Goal: Obtain resource: Download file/media

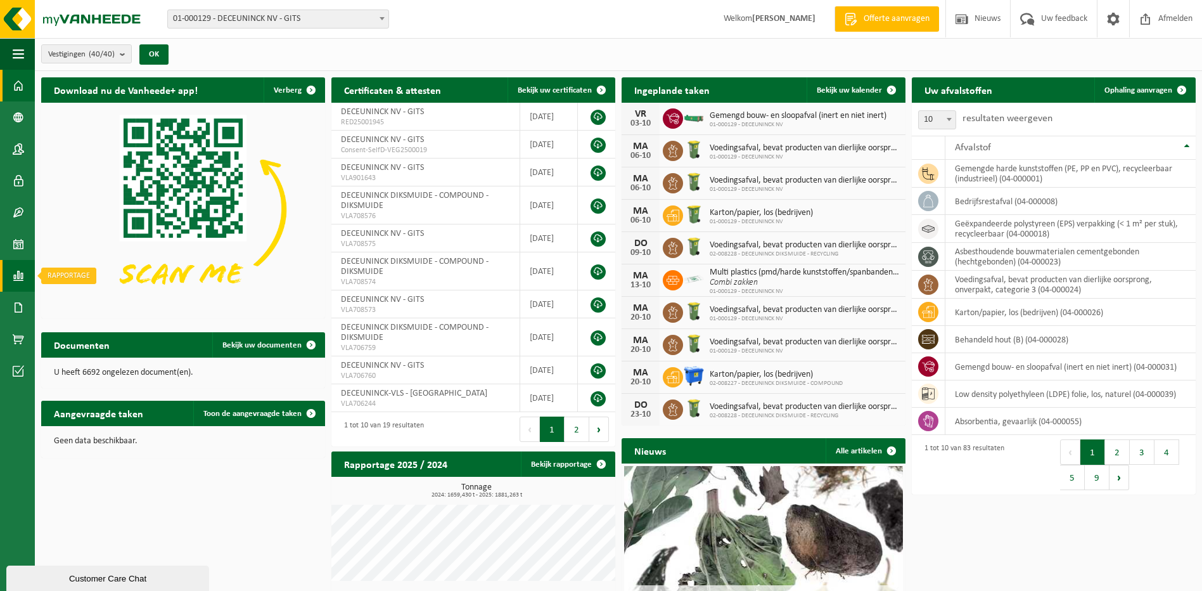
click at [20, 272] on span at bounding box center [18, 276] width 11 height 32
click at [85, 304] on span "In lijstvorm" at bounding box center [96, 303] width 44 height 24
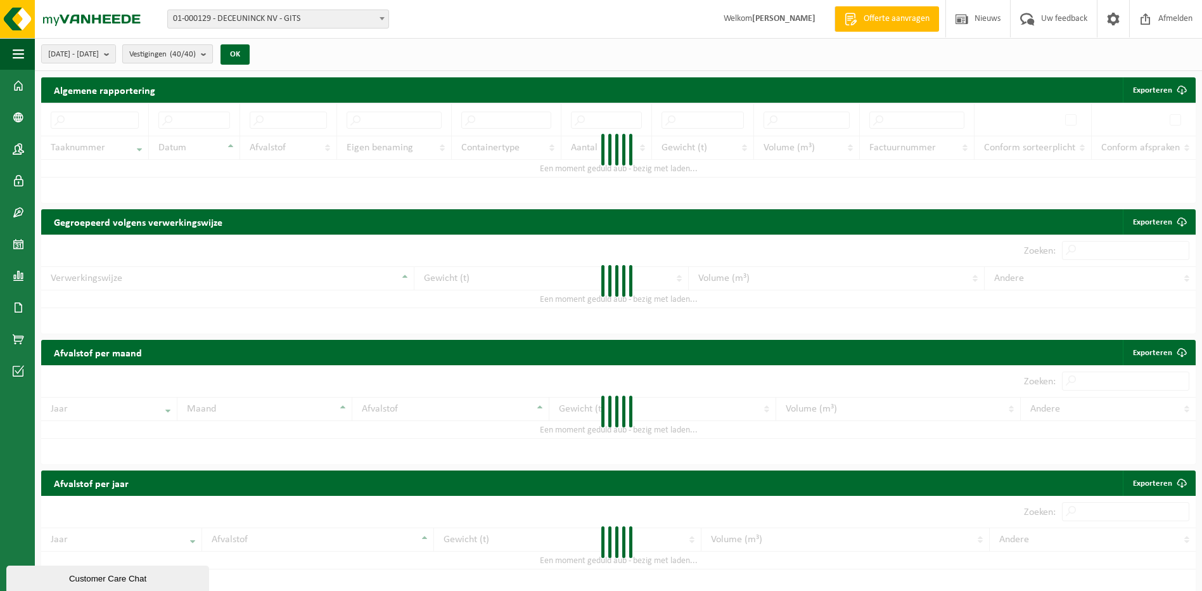
click at [196, 60] on span "Vestigingen (40/40)" at bounding box center [162, 54] width 67 height 19
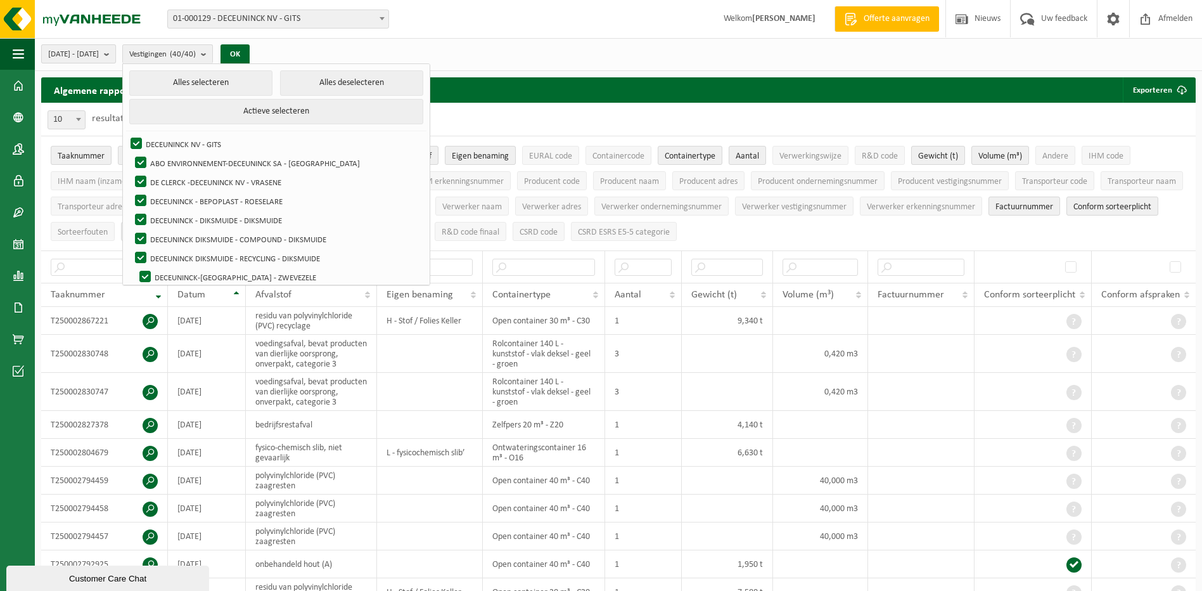
click at [115, 51] on b "submit" at bounding box center [109, 54] width 11 height 18
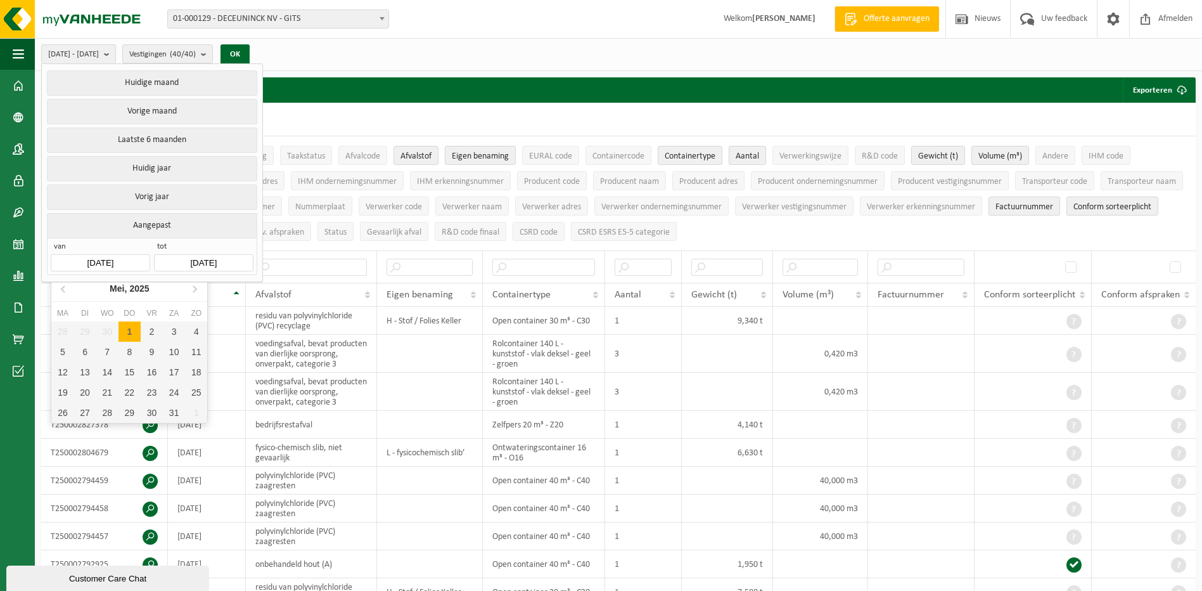
click at [117, 263] on input "2025-05-01" at bounding box center [100, 262] width 99 height 17
click at [200, 291] on icon at bounding box center [194, 288] width 20 height 20
click at [84, 333] on div "1" at bounding box center [85, 331] width 22 height 20
type input "2025-07-01"
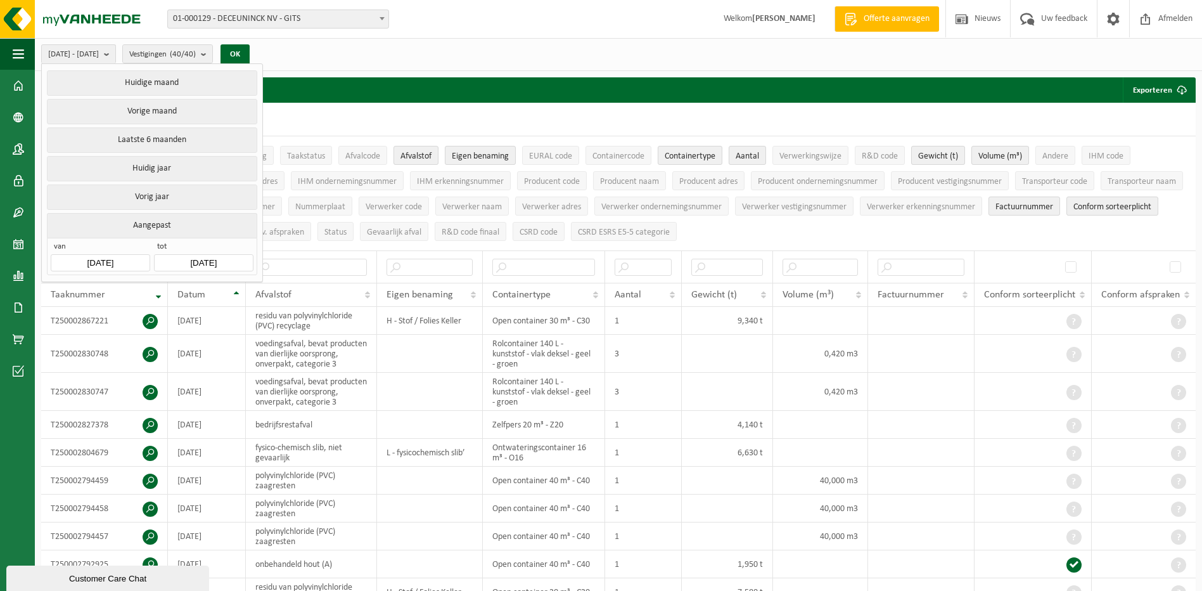
click at [188, 261] on input "2025-10-03" at bounding box center [203, 262] width 99 height 17
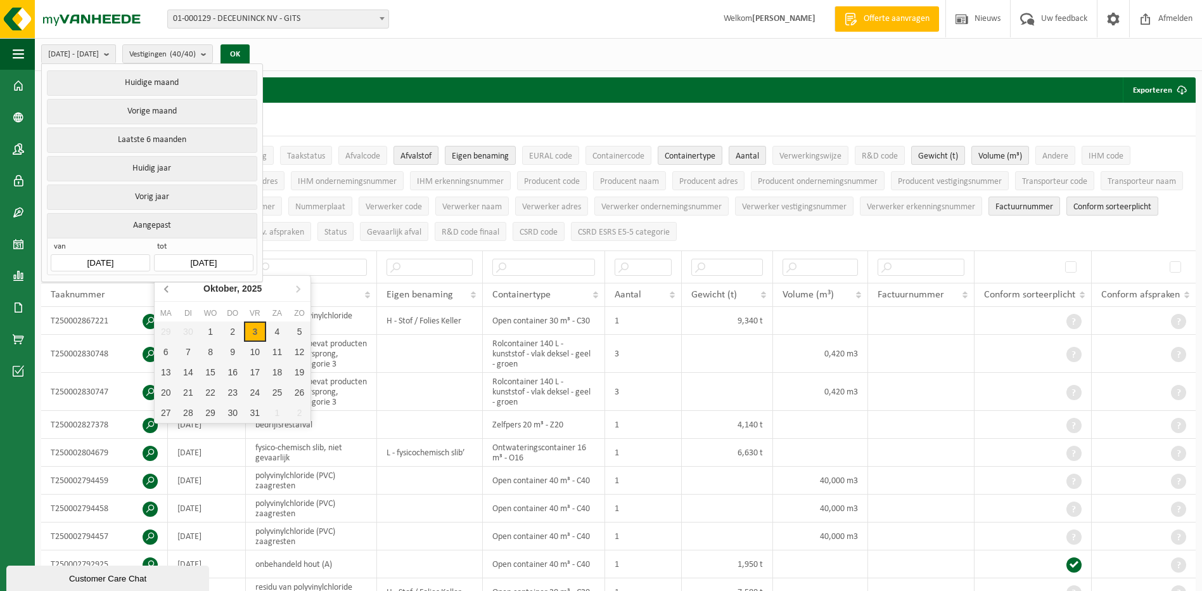
click at [166, 292] on icon at bounding box center [167, 288] width 20 height 20
click at [188, 417] on div "30" at bounding box center [188, 412] width 22 height 20
type input "2025-09-30"
type input "2025-07-01"
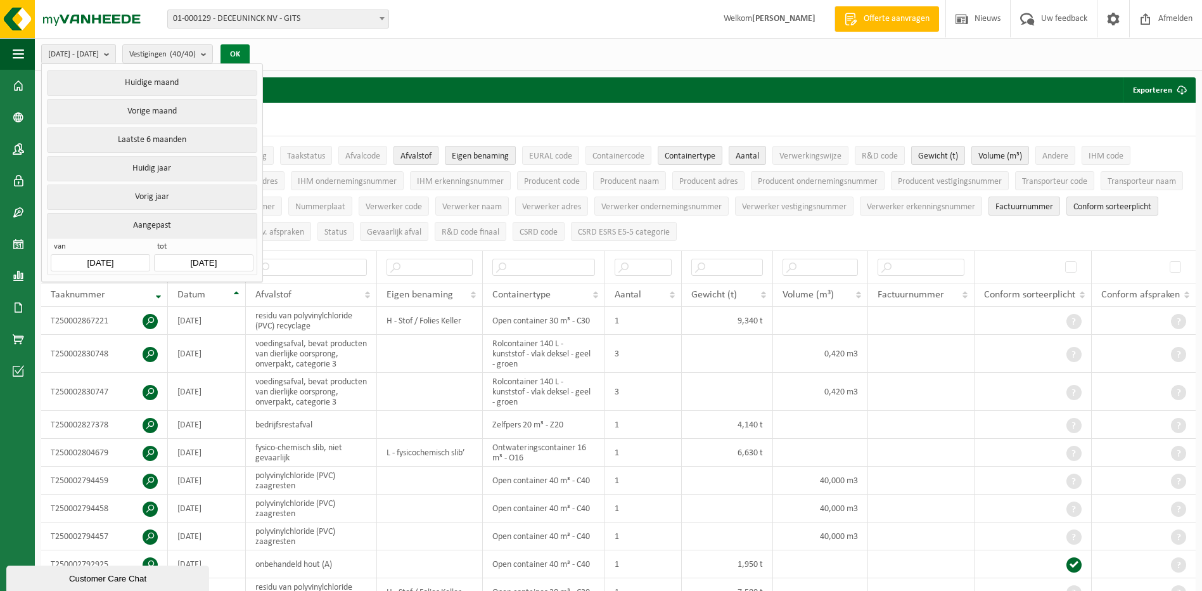
click at [250, 60] on button "OK" at bounding box center [235, 54] width 29 height 20
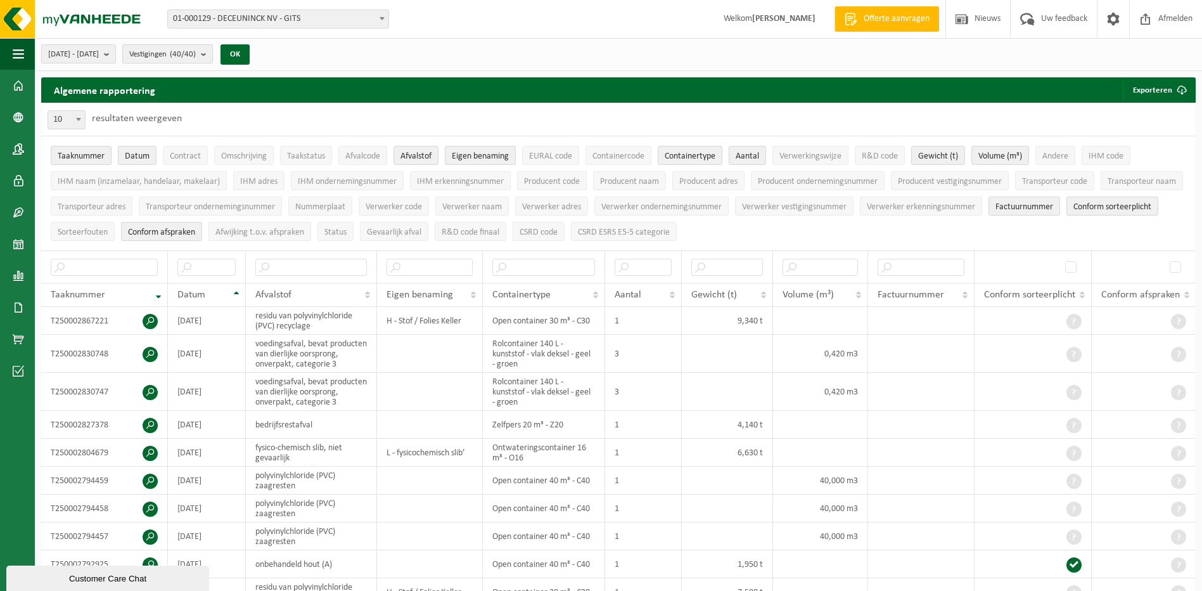
click at [196, 60] on span "Vestigingen (40/40)" at bounding box center [162, 54] width 67 height 19
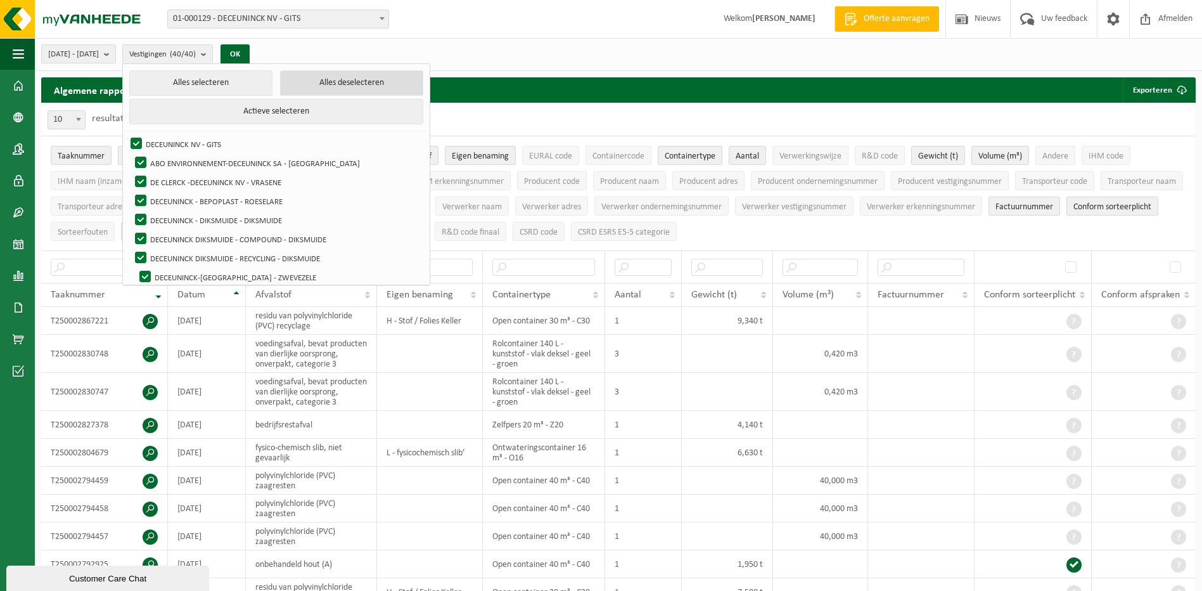
click at [304, 81] on button "Alles deselecteren" at bounding box center [351, 82] width 143 height 25
checkbox input "false"
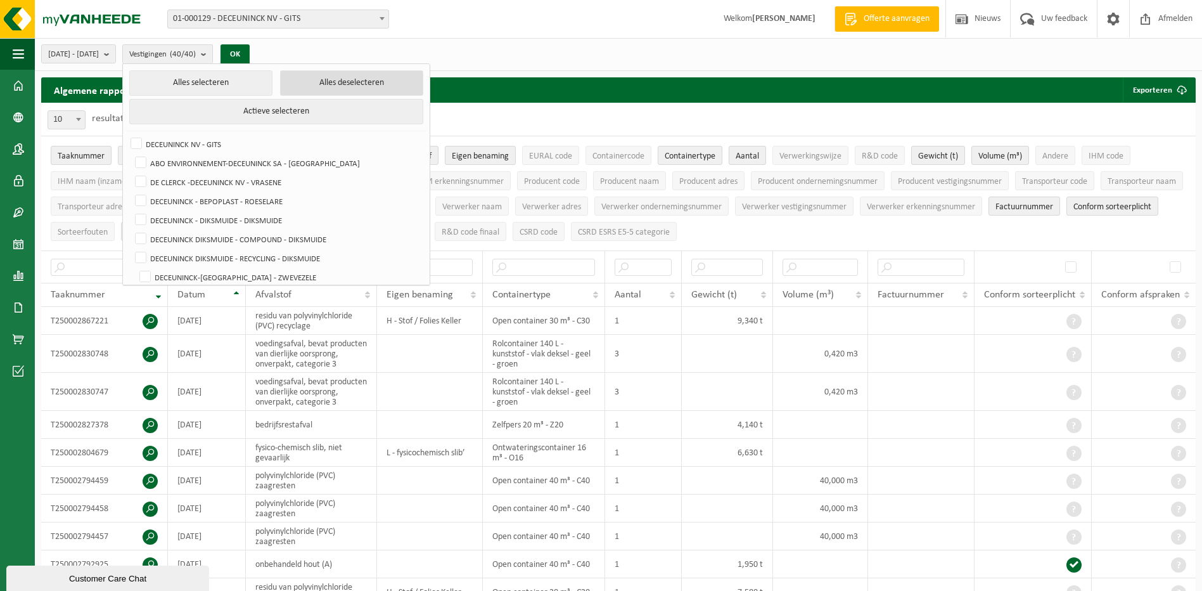
checkbox input "false"
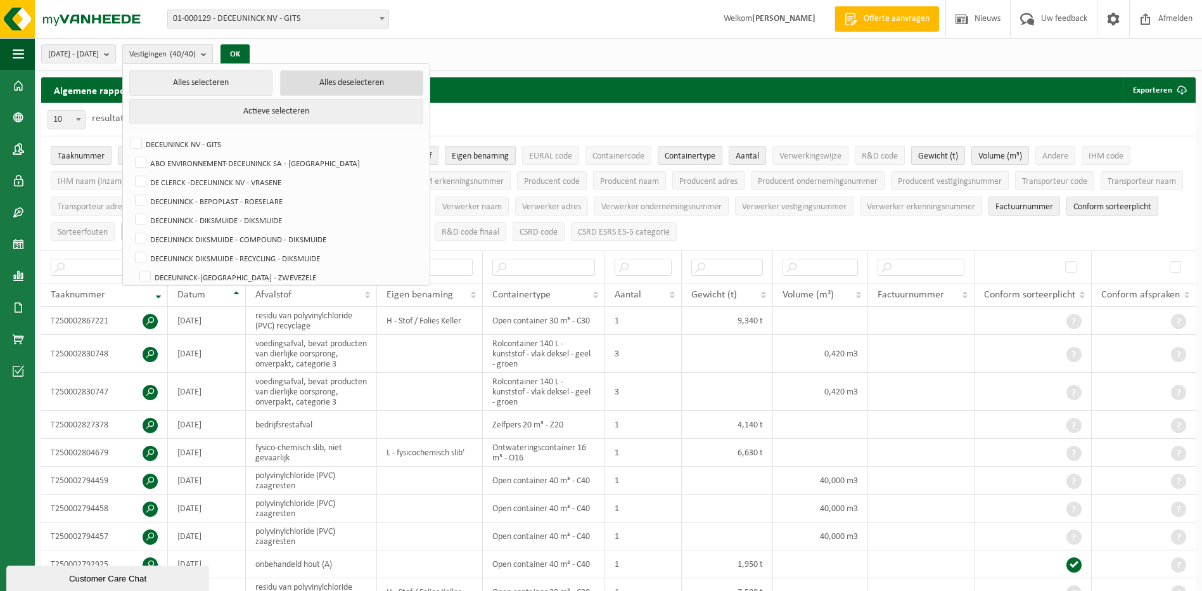
checkbox input "false"
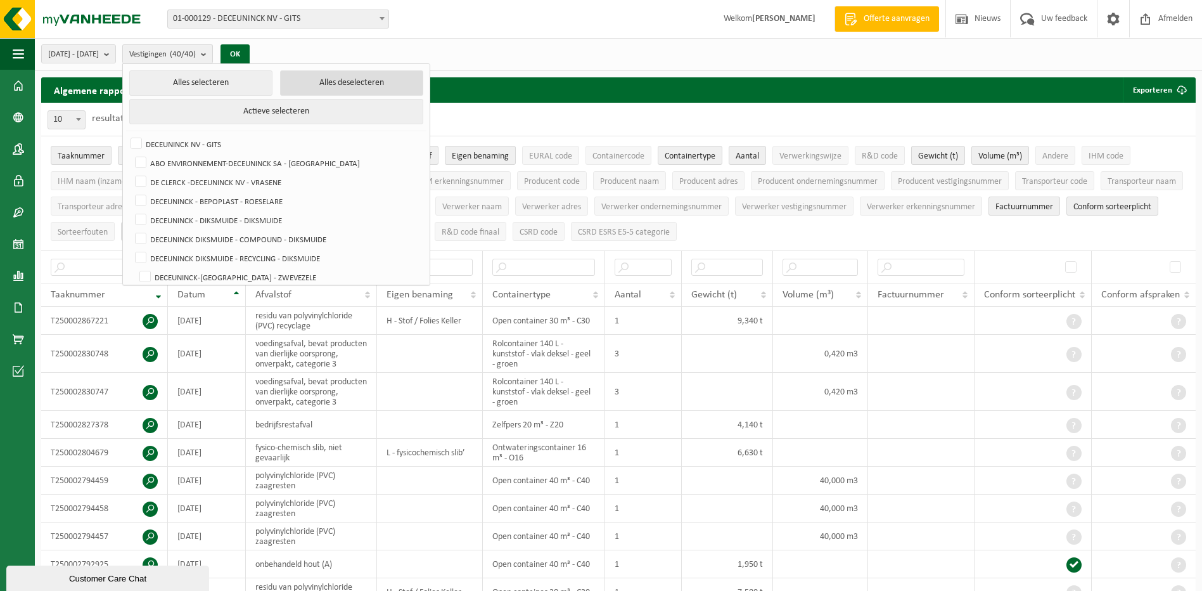
checkbox input "false"
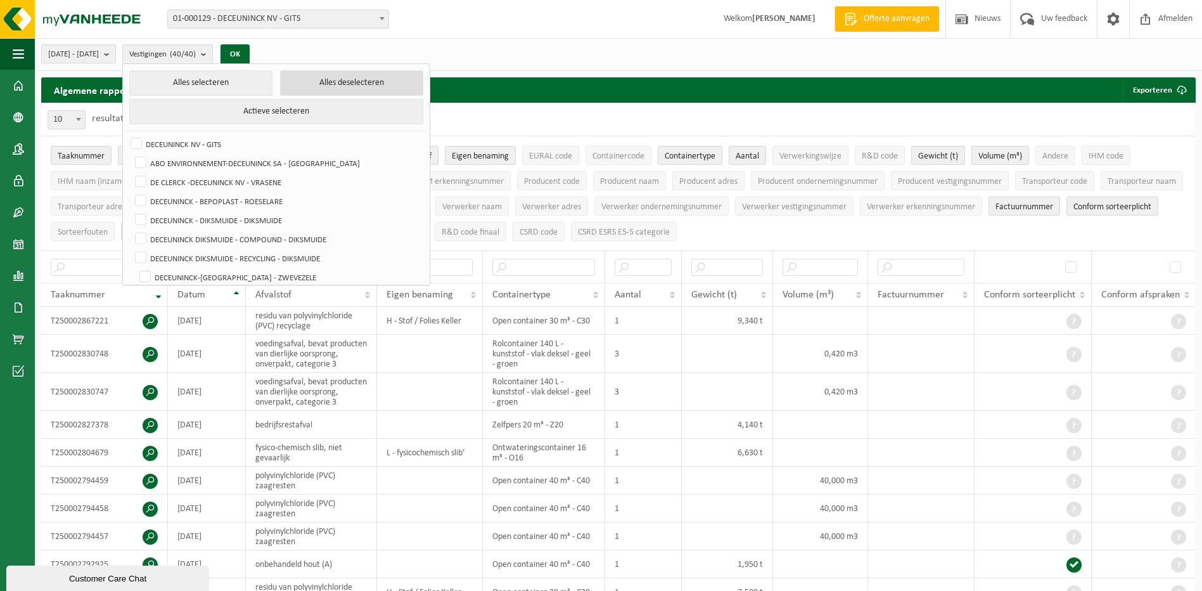
checkbox input "false"
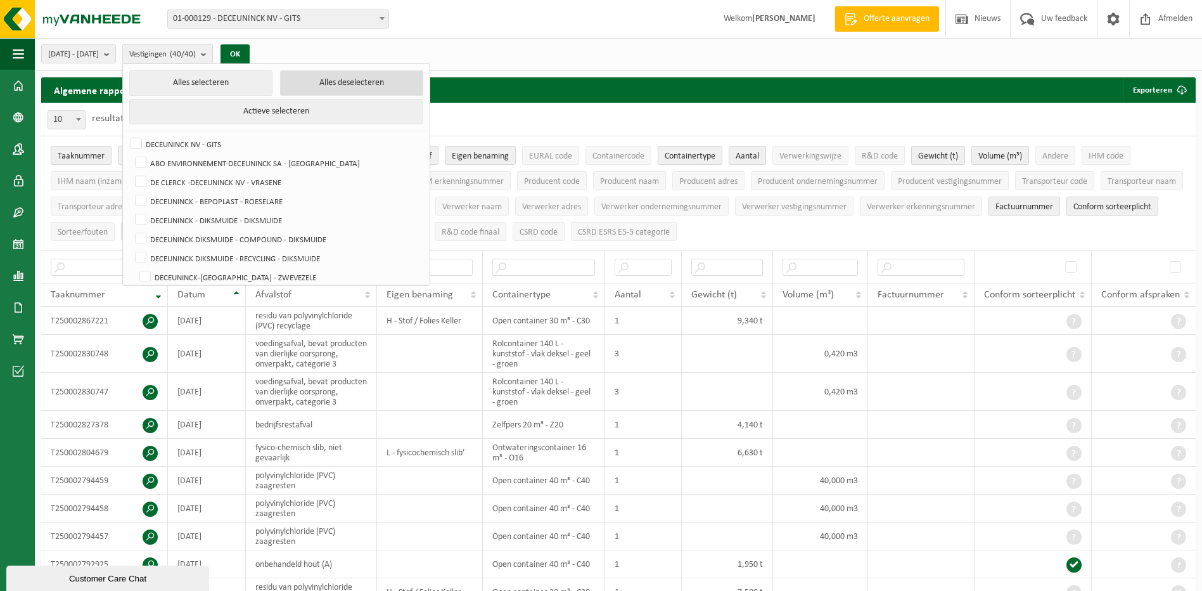
checkbox input "false"
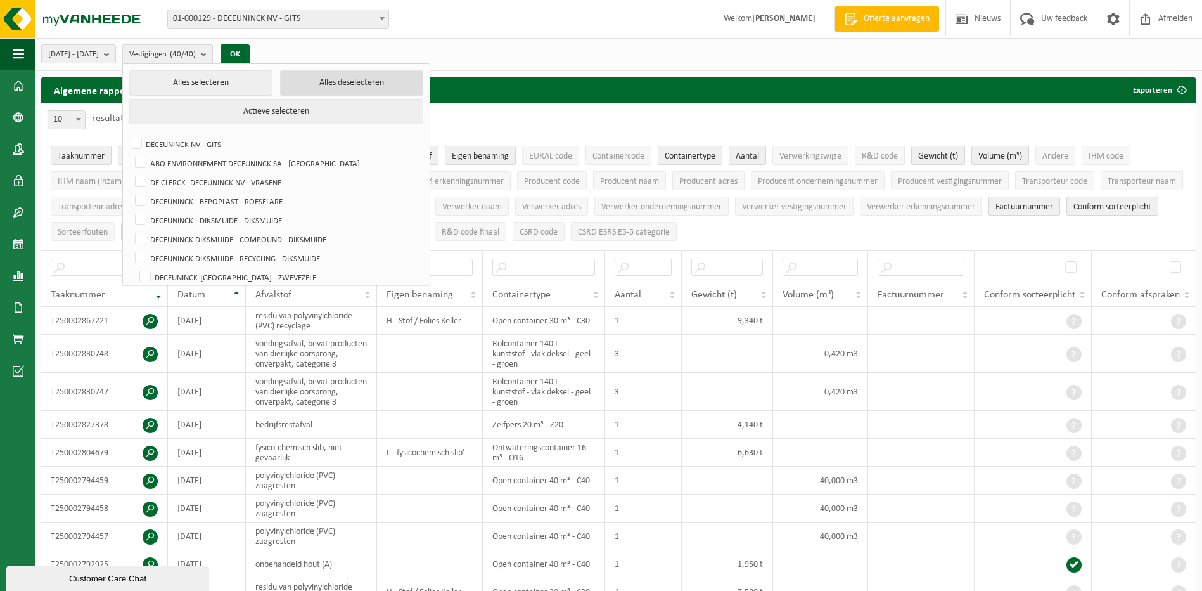
checkbox input "false"
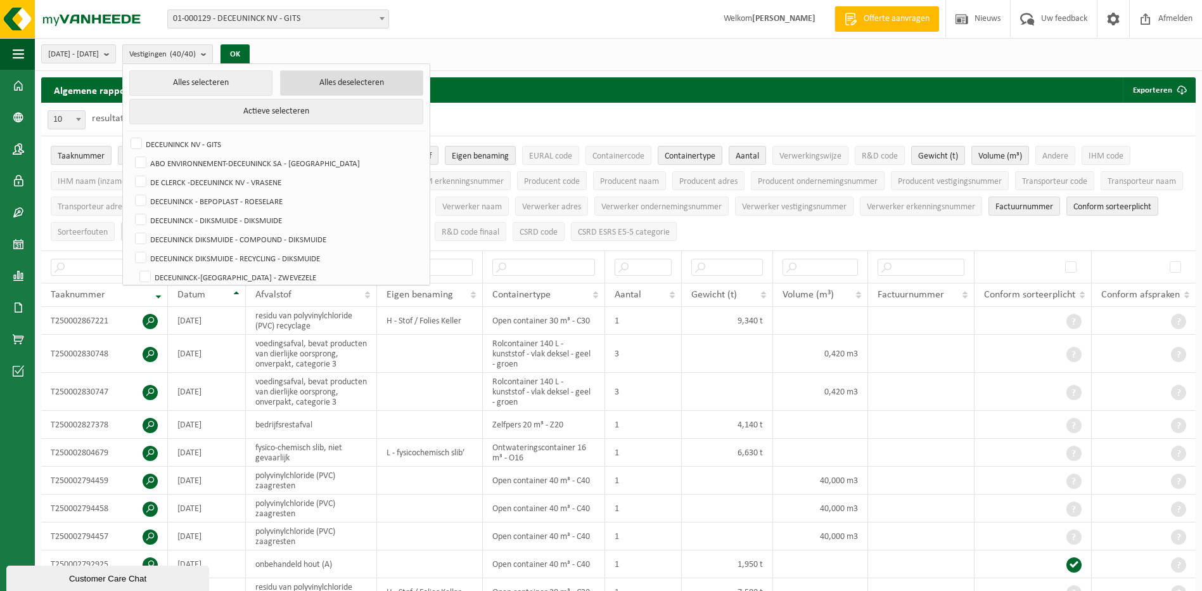
checkbox input "false"
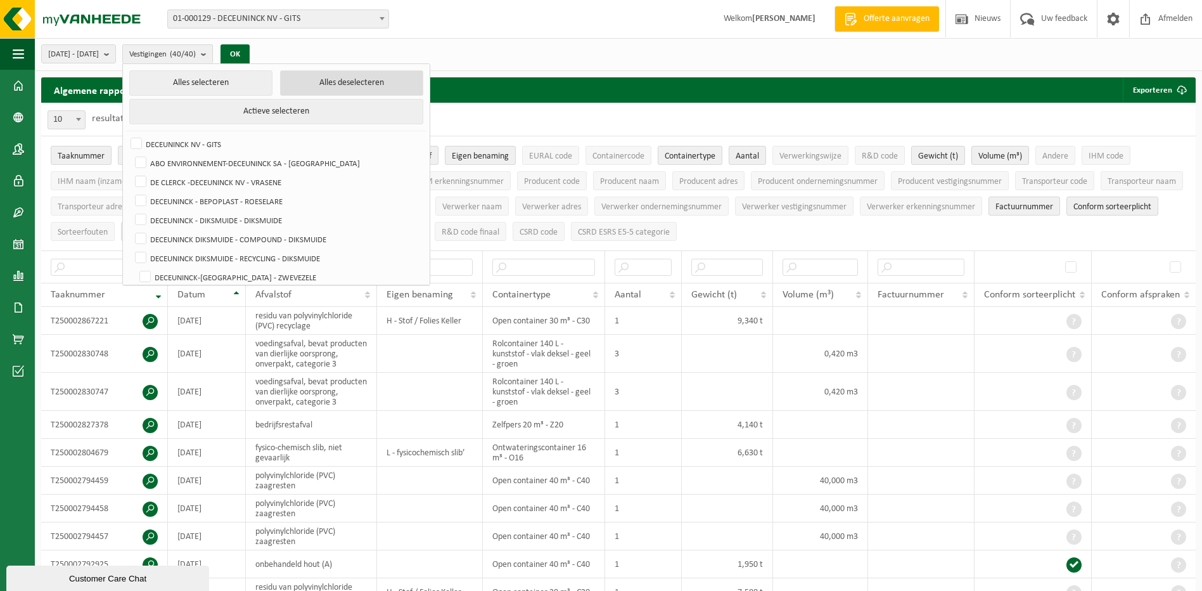
checkbox input "false"
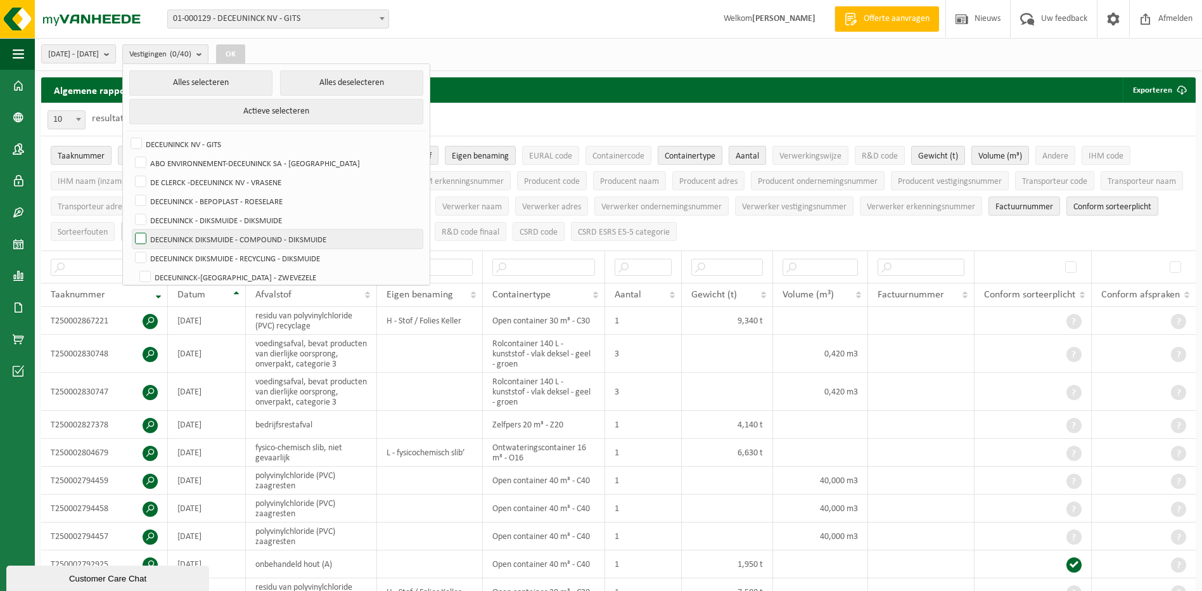
click at [170, 239] on label "DECEUNINCK DIKSMUIDE - COMPOUND - DIKSMUIDE" at bounding box center [277, 238] width 290 height 19
click at [131, 229] on input "DECEUNINCK DIKSMUIDE - COMPOUND - DIKSMUIDE" at bounding box center [130, 229] width 1 height 1
checkbox input "true"
click at [172, 259] on label "DECEUNINCK DIKSMUIDE - RECYCLING - DIKSMUIDE" at bounding box center [277, 257] width 290 height 19
click at [131, 248] on input "DECEUNINCK DIKSMUIDE - RECYCLING - DIKSMUIDE" at bounding box center [130, 248] width 1 height 1
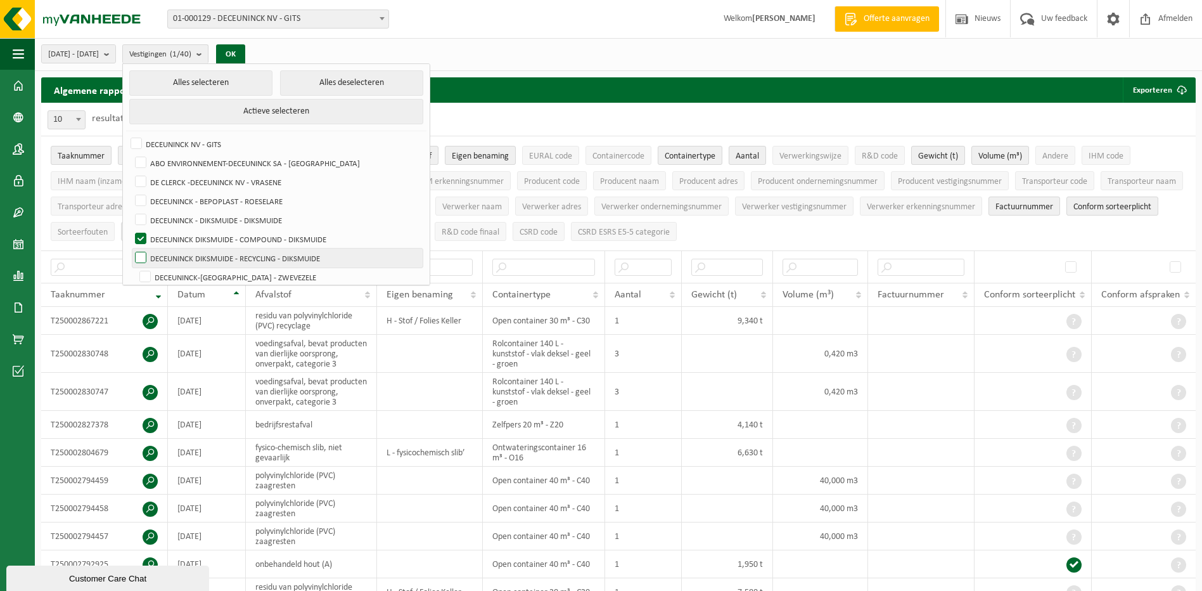
checkbox input "true"
click at [177, 220] on label "DECEUNINCK - DIKSMUIDE - DIKSMUIDE" at bounding box center [277, 219] width 290 height 19
click at [131, 210] on input "DECEUNINCK - DIKSMUIDE - DIKSMUIDE" at bounding box center [130, 210] width 1 height 1
click at [245, 47] on button "OK" at bounding box center [230, 54] width 29 height 20
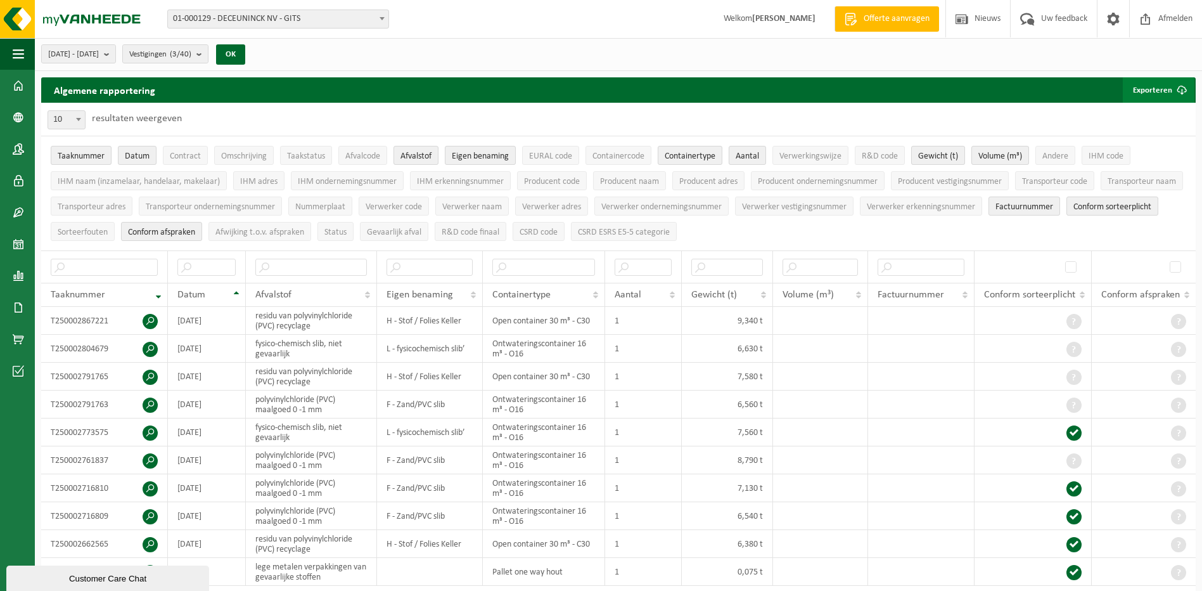
click at [1157, 91] on button "Exporteren" at bounding box center [1159, 89] width 72 height 25
click at [1134, 141] on link "Alle beschikbare kolommen" at bounding box center [1136, 140] width 115 height 25
click at [191, 52] on count "(3/40)" at bounding box center [181, 54] width 22 height 8
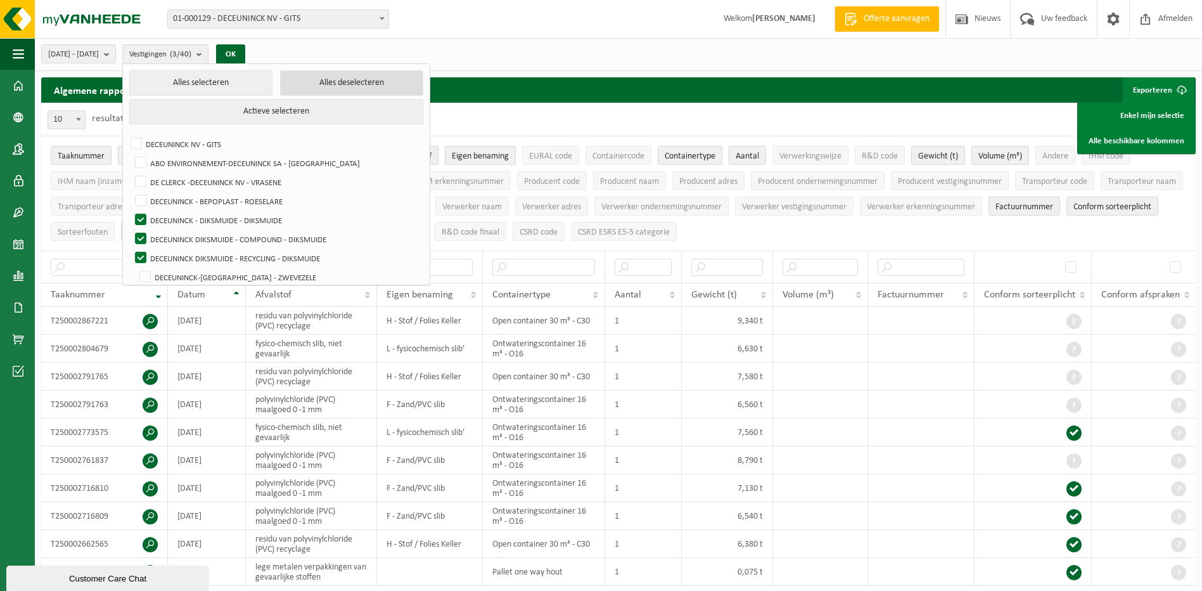
click at [312, 87] on button "Alles deselecteren" at bounding box center [351, 82] width 143 height 25
checkbox input "false"
click at [174, 139] on label "DECEUNINCK NV - GITS" at bounding box center [275, 143] width 295 height 19
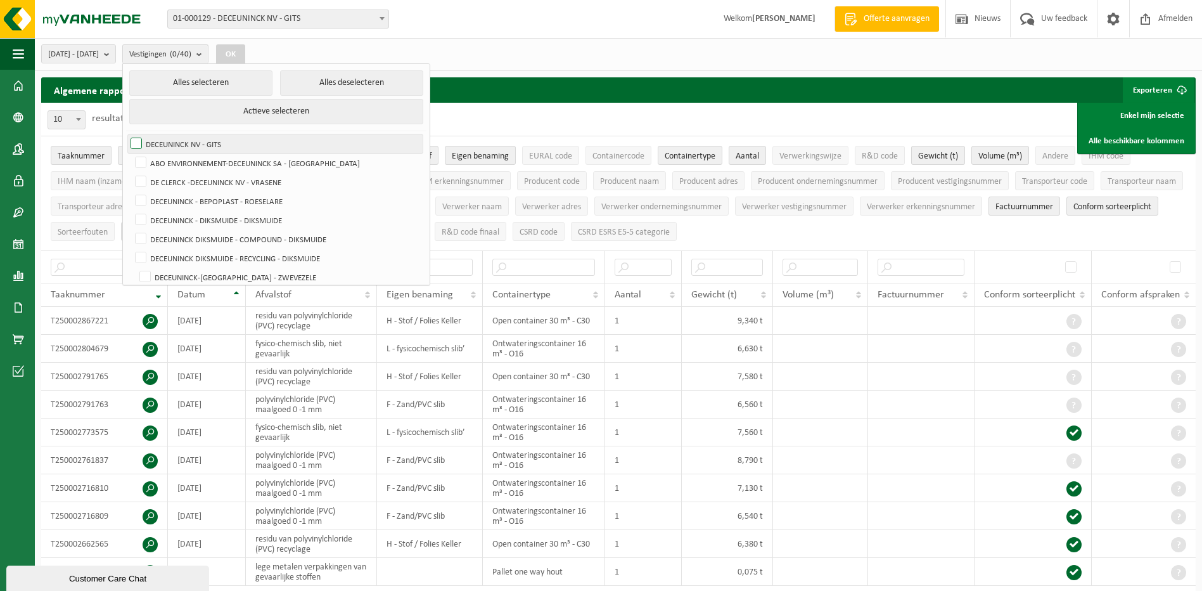
click at [126, 134] on input "DECEUNINCK NV - GITS" at bounding box center [125, 134] width 1 height 1
checkbox input "true"
click at [245, 55] on button "OK" at bounding box center [230, 54] width 29 height 20
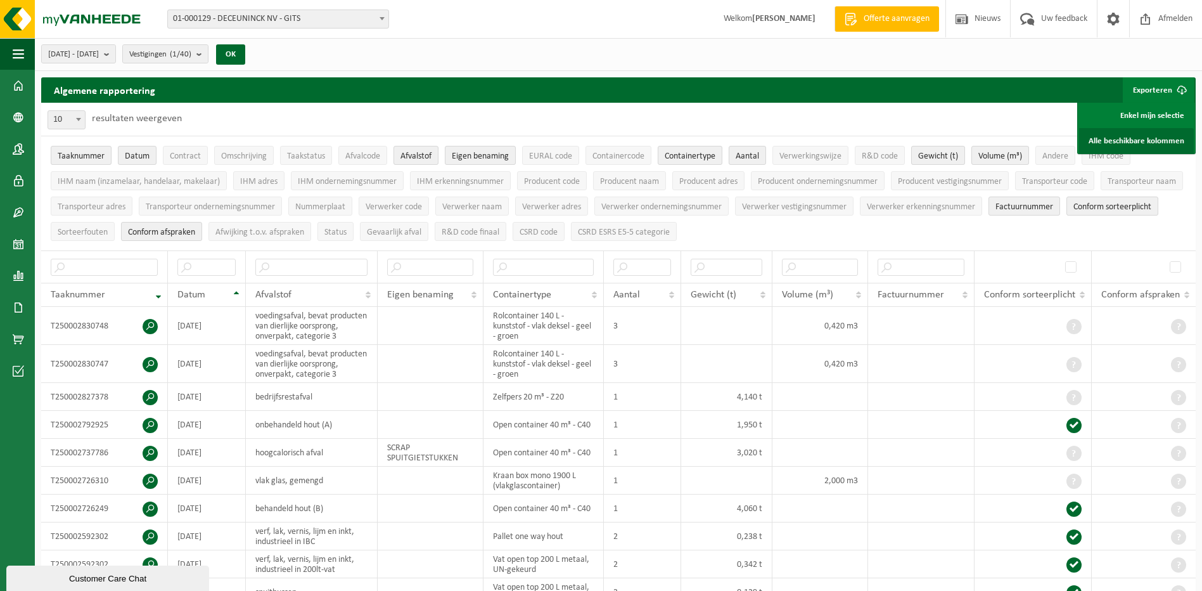
click at [1144, 144] on link "Alle beschikbare kolommen" at bounding box center [1136, 140] width 115 height 25
